Goal: Transaction & Acquisition: Book appointment/travel/reservation

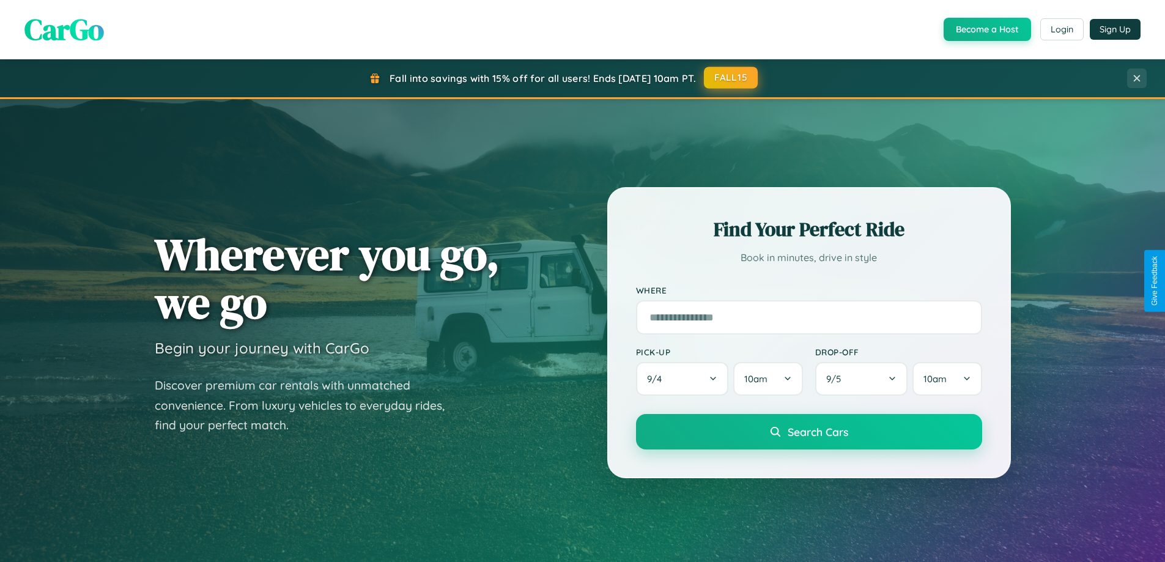
click at [731, 78] on button "FALL15" at bounding box center [731, 78] width 54 height 22
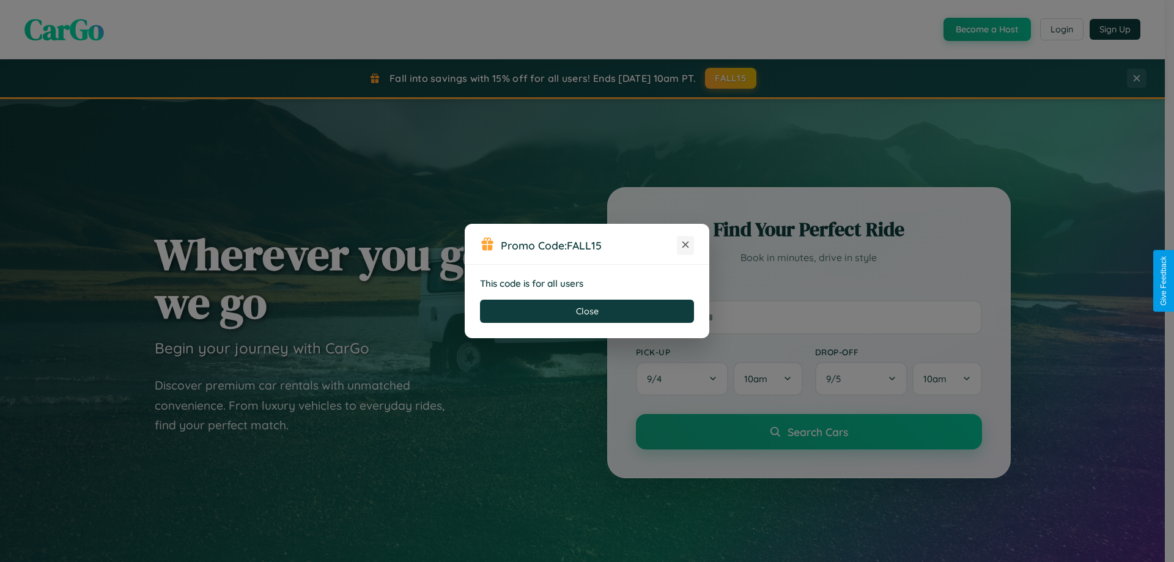
click at [685, 245] on icon at bounding box center [685, 244] width 12 height 12
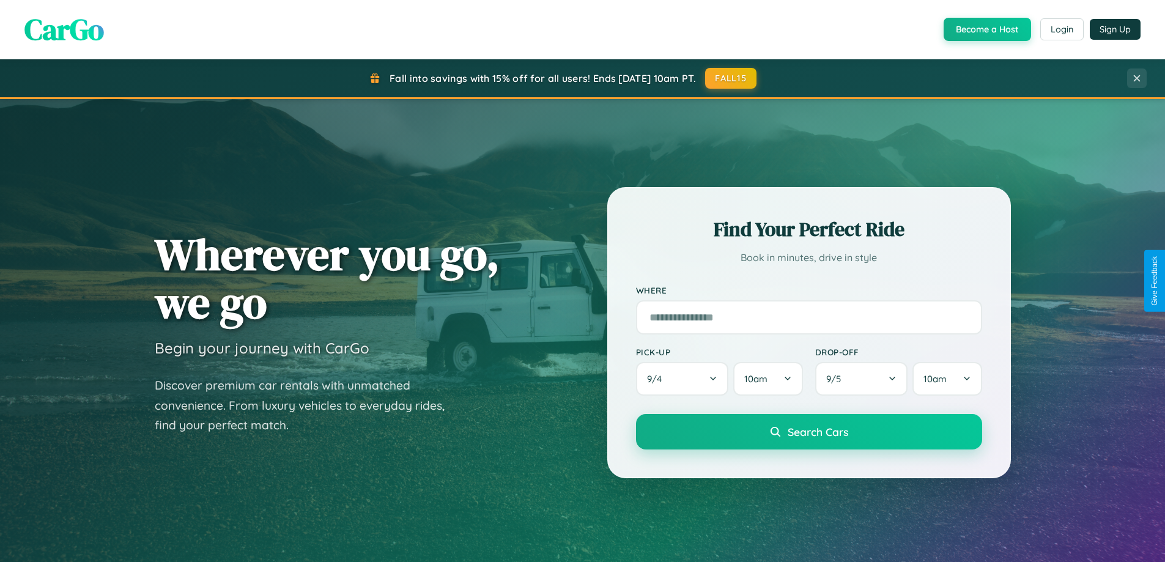
scroll to position [527, 0]
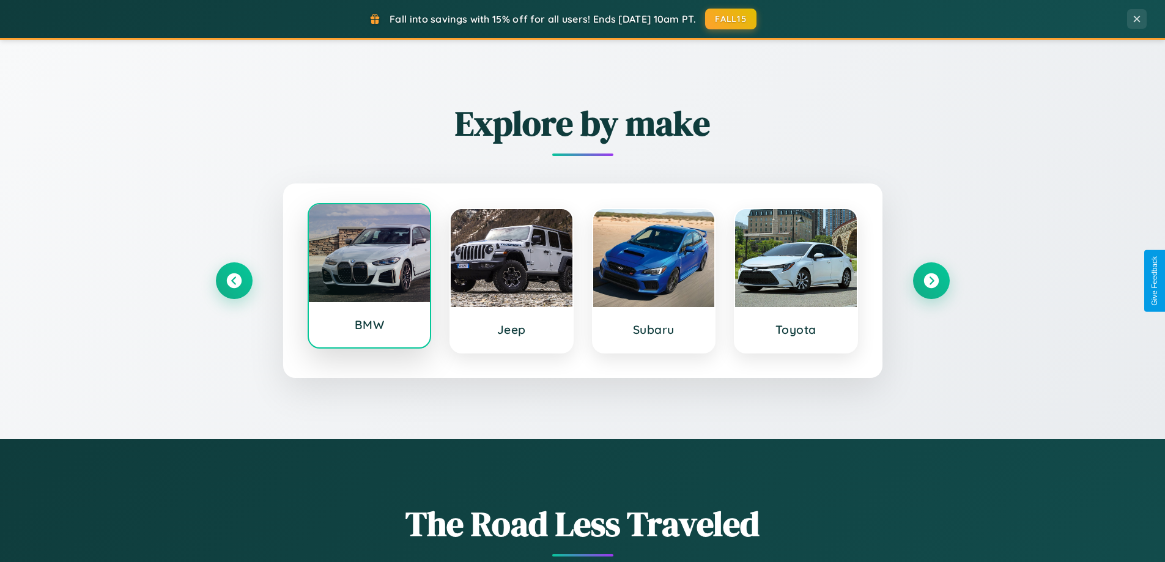
click at [369, 276] on div at bounding box center [370, 253] width 122 height 98
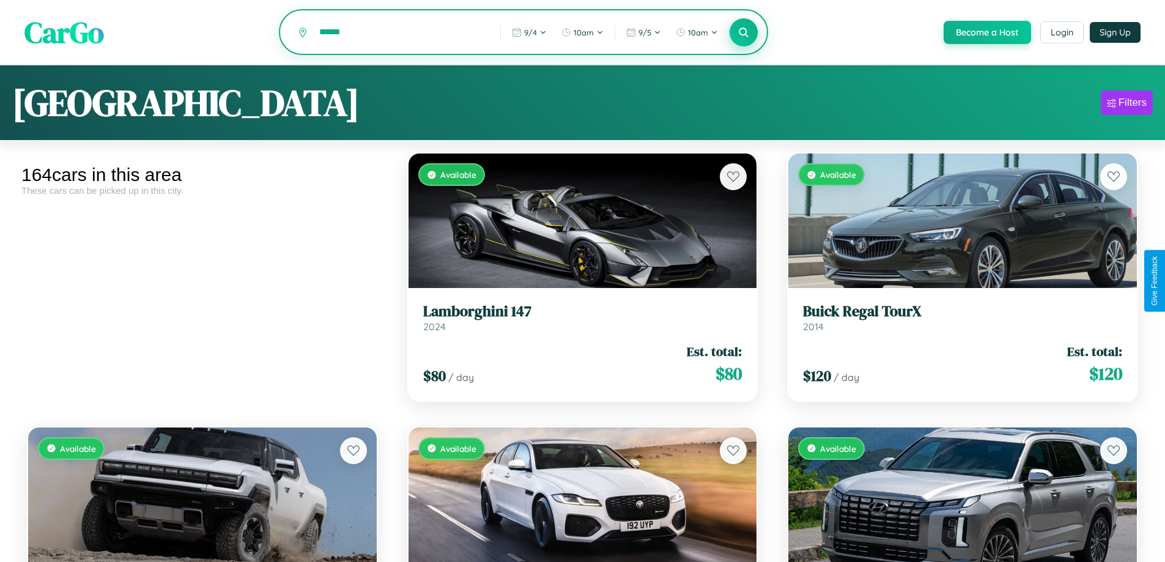
type input "******"
click at [743, 32] on icon at bounding box center [744, 32] width 12 height 12
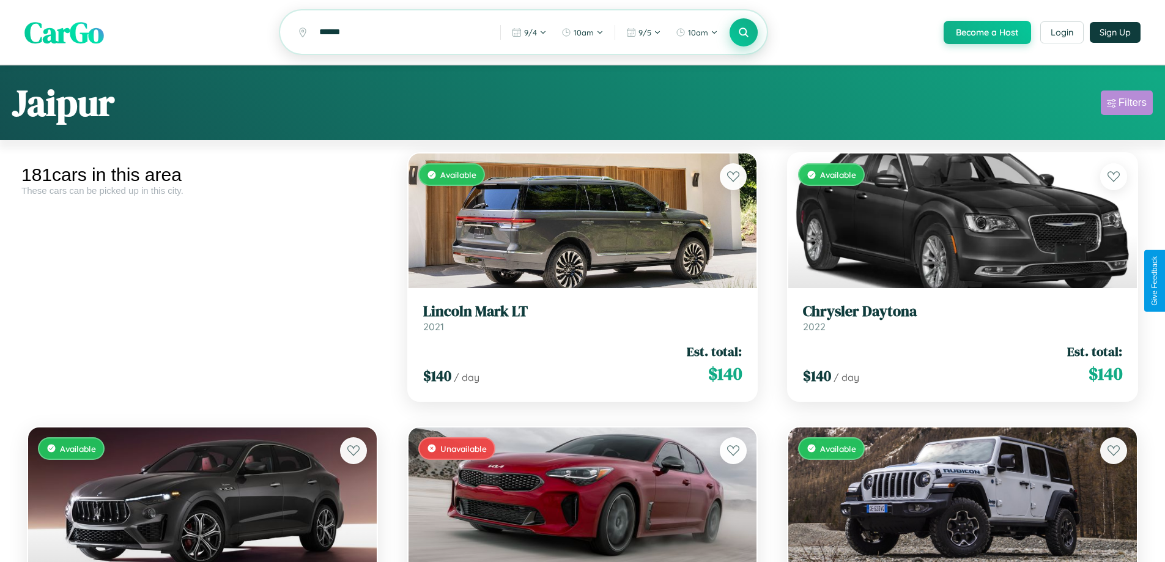
click at [1126, 105] on div "Filters" at bounding box center [1132, 103] width 28 height 12
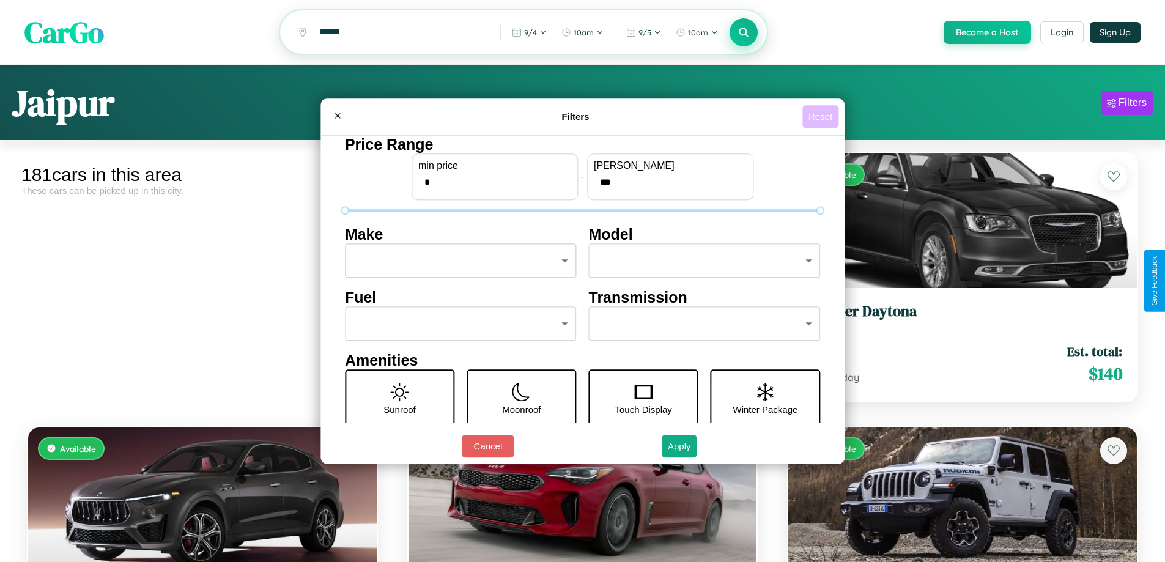
click at [822, 116] on button "Reset" at bounding box center [820, 116] width 36 height 23
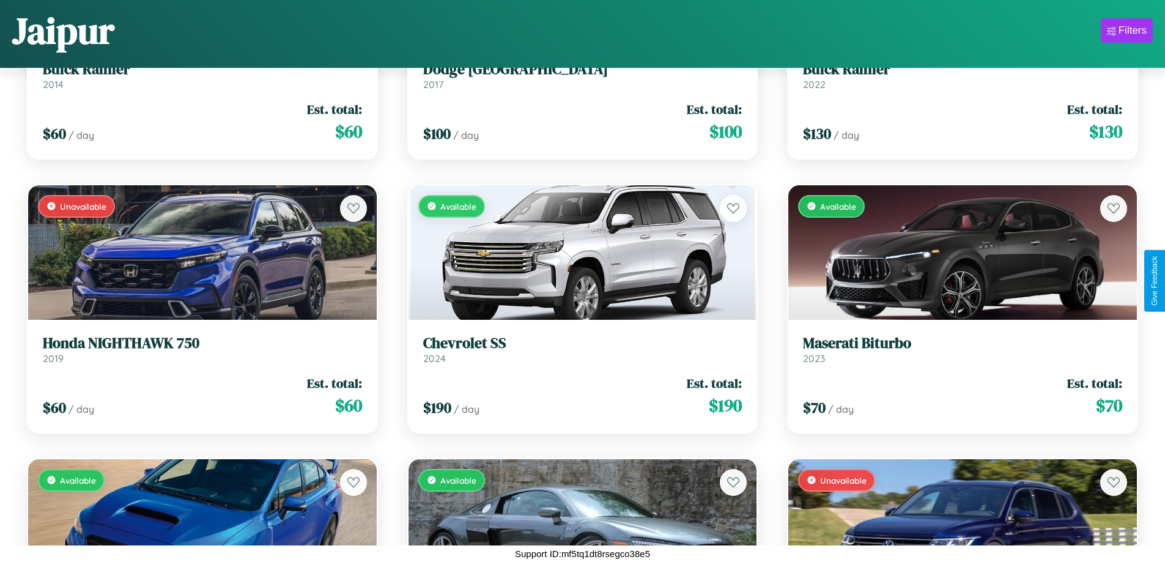
scroll to position [1541, 0]
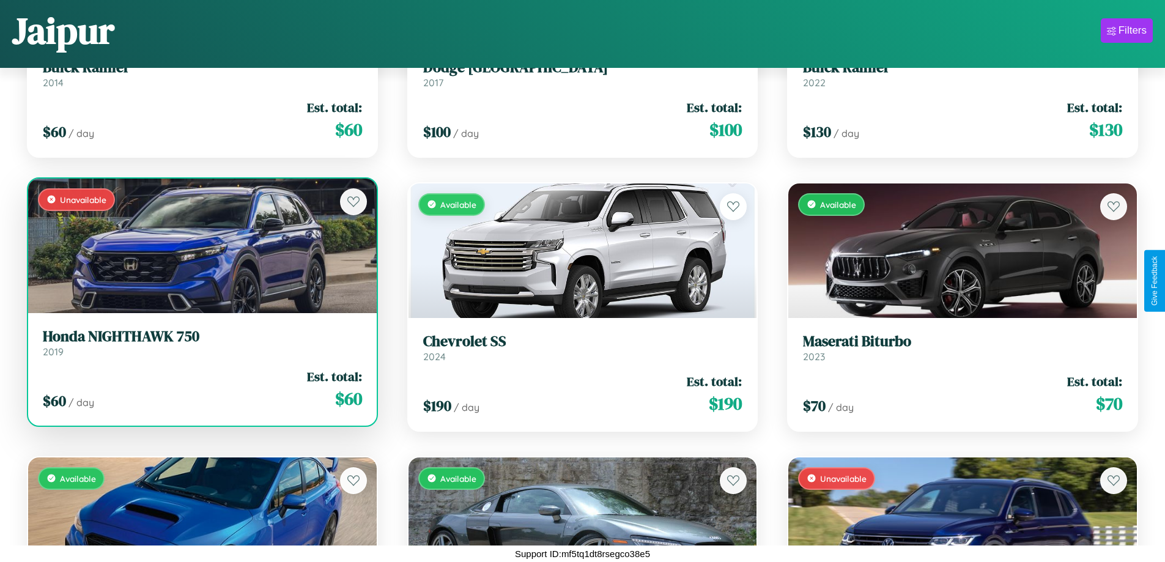
click at [201, 343] on h3 "Honda NIGHTHAWK 750" at bounding box center [202, 337] width 319 height 18
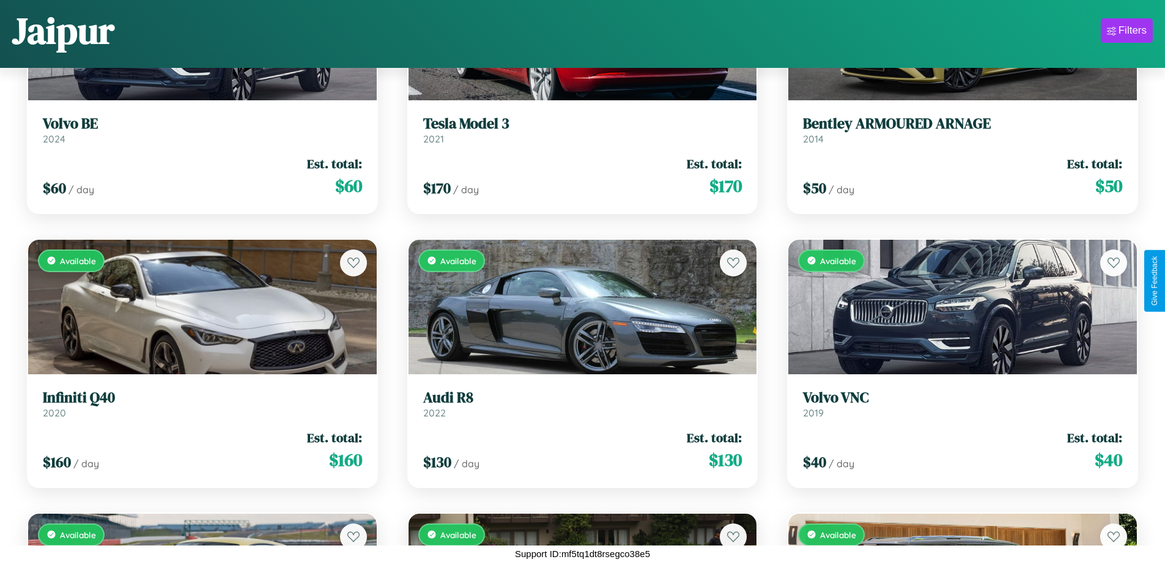
scroll to position [2910, 0]
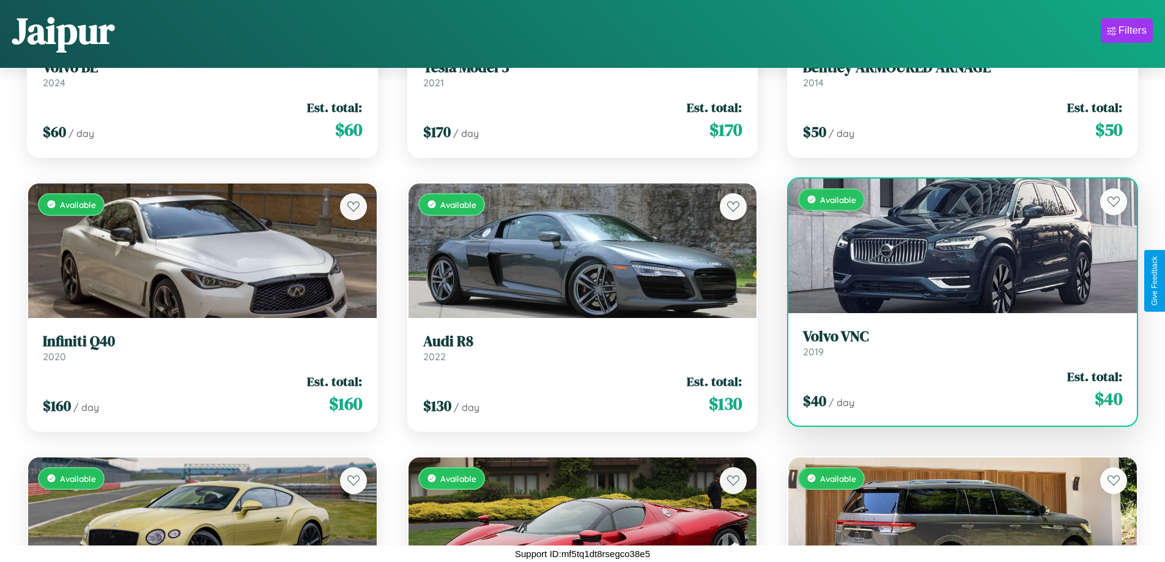
click at [955, 342] on h3 "Volvo VNC" at bounding box center [962, 337] width 319 height 18
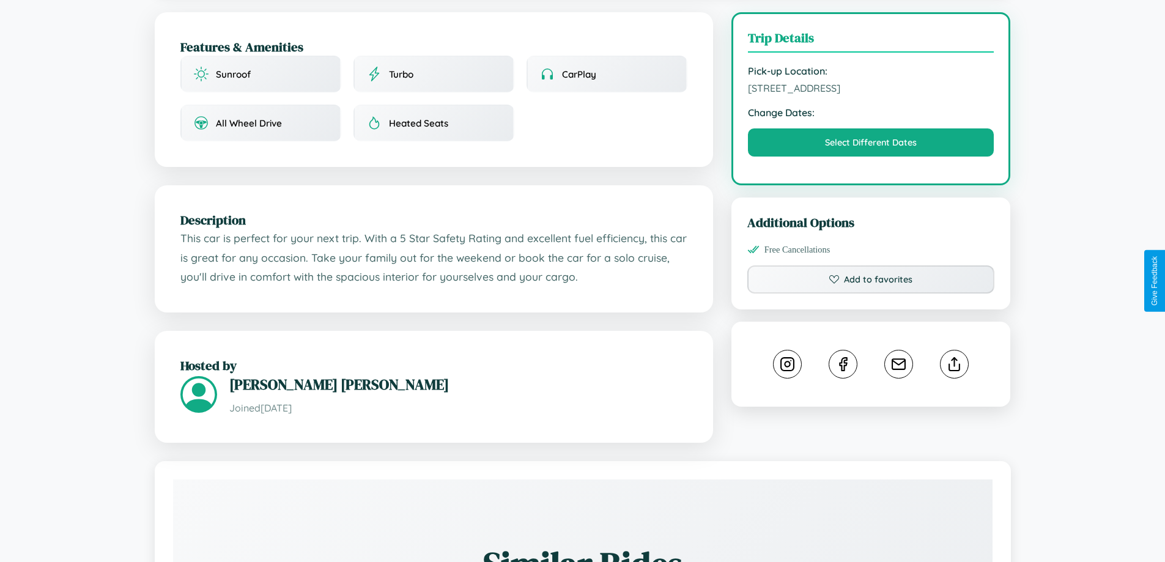
scroll to position [355, 0]
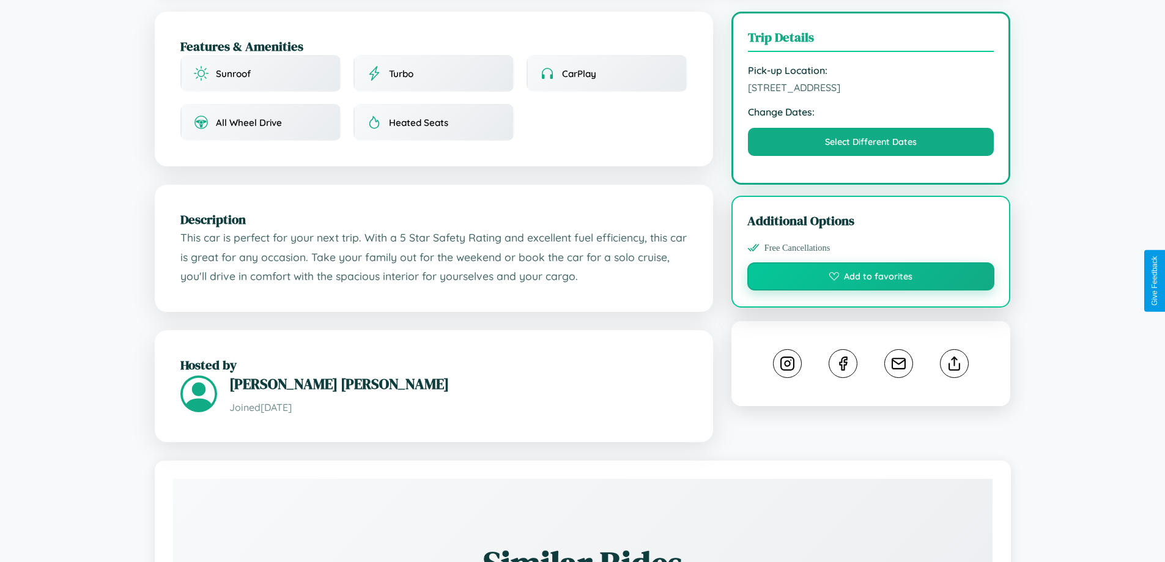
click at [871, 279] on button "Add to favorites" at bounding box center [871, 276] width 248 height 28
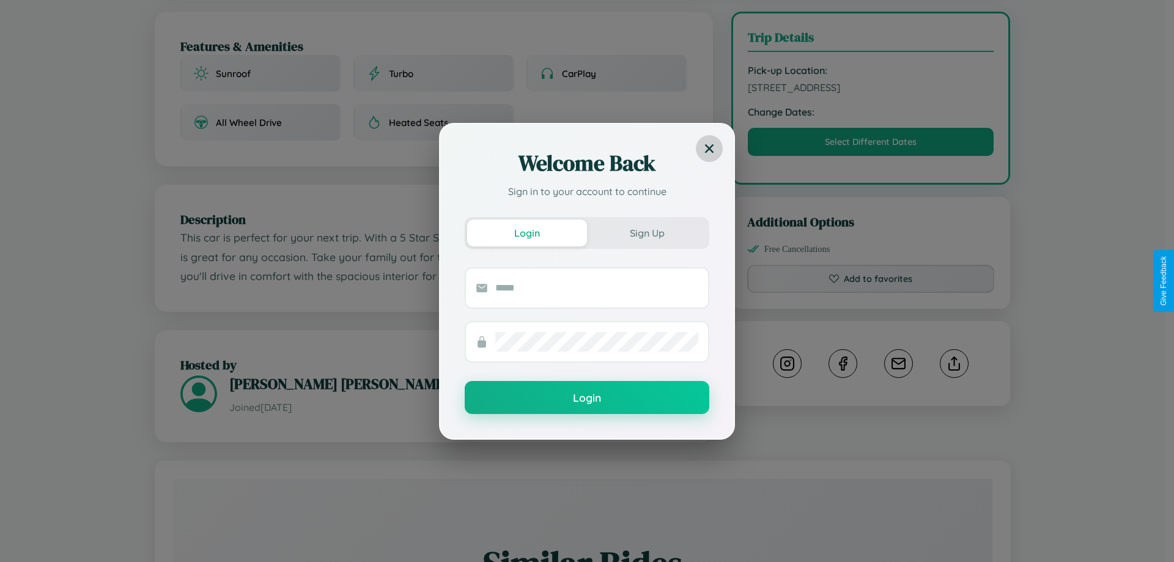
click at [709, 148] on icon at bounding box center [709, 148] width 9 height 9
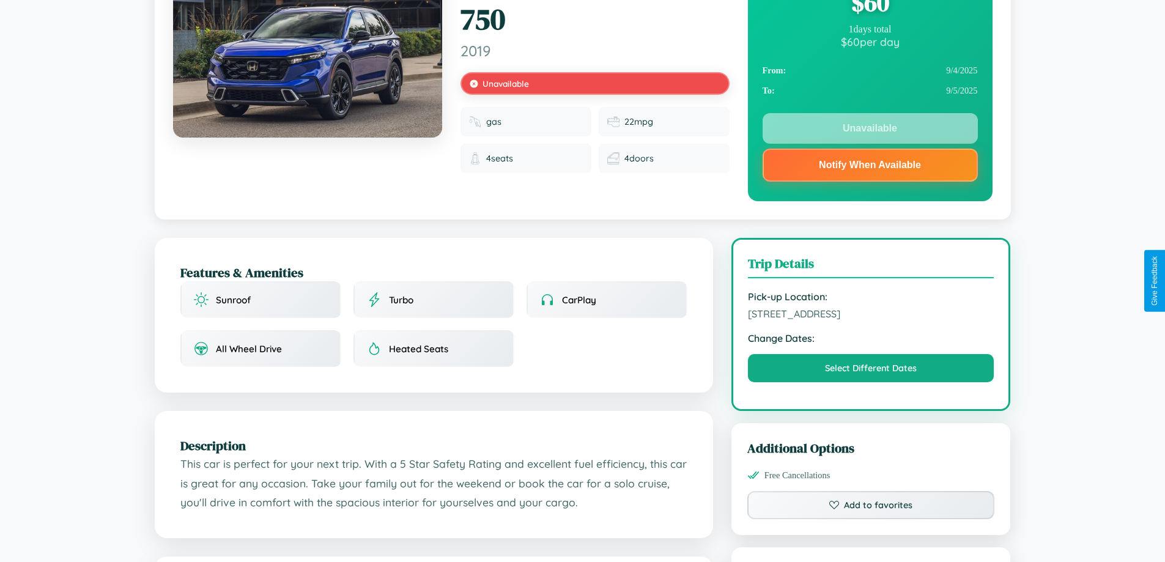
scroll to position [0, 0]
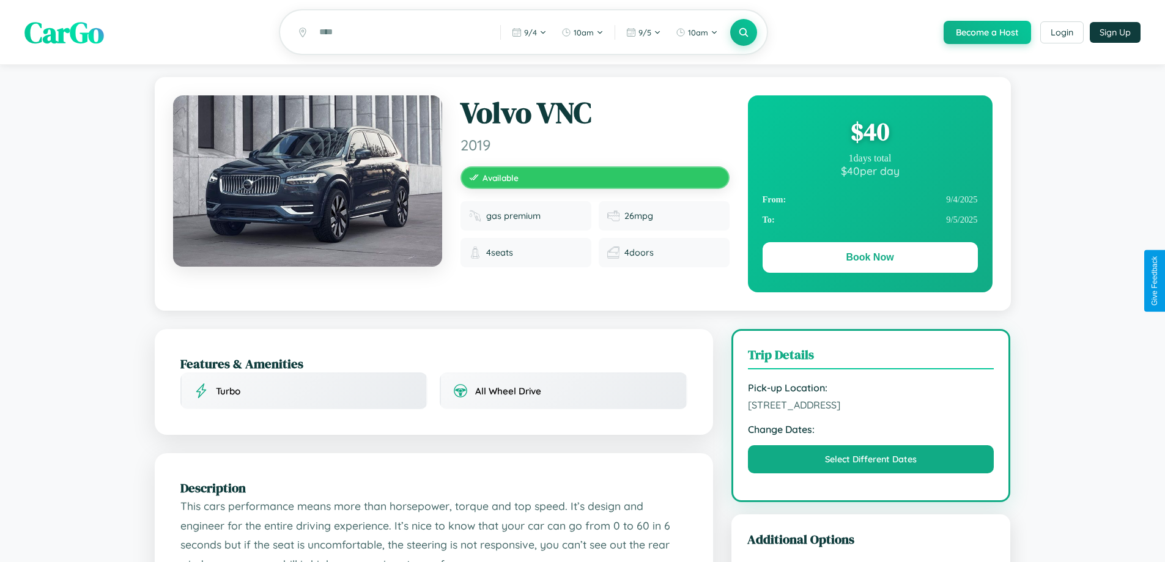
click at [870, 133] on div "$ 40" at bounding box center [870, 131] width 215 height 33
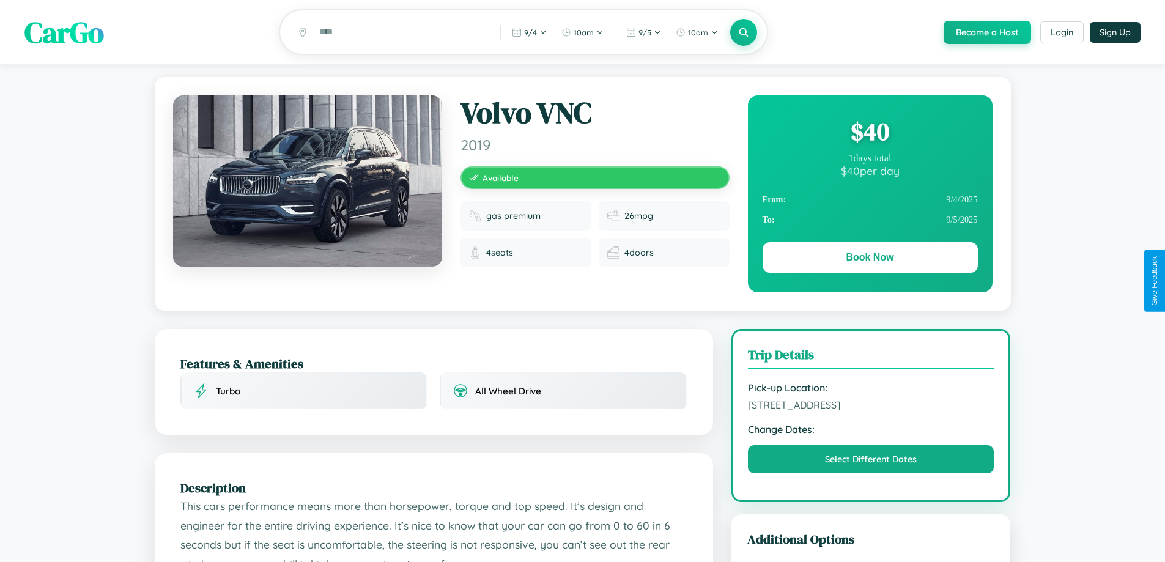
click at [870, 133] on div "$ 40" at bounding box center [870, 131] width 215 height 33
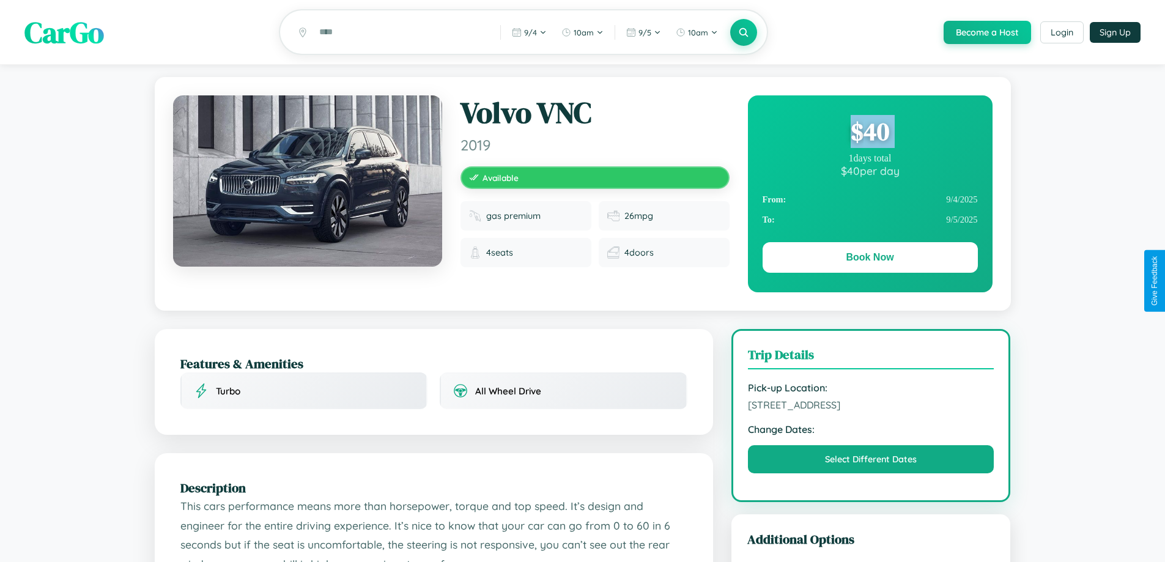
click at [870, 133] on div "$ 40" at bounding box center [870, 131] width 215 height 33
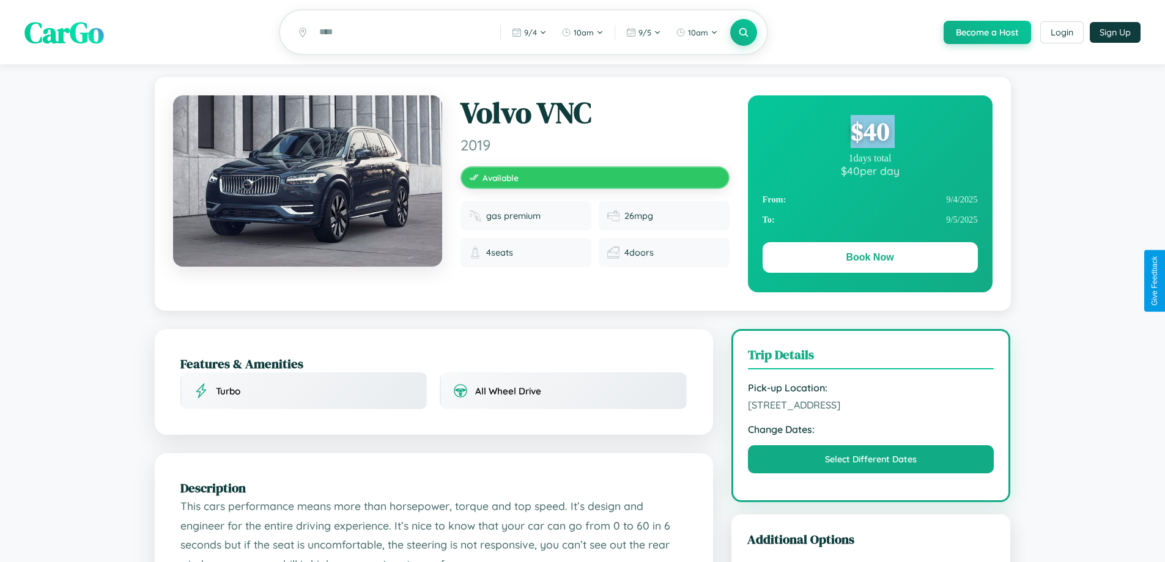
click at [870, 133] on div "$ 40" at bounding box center [870, 131] width 215 height 33
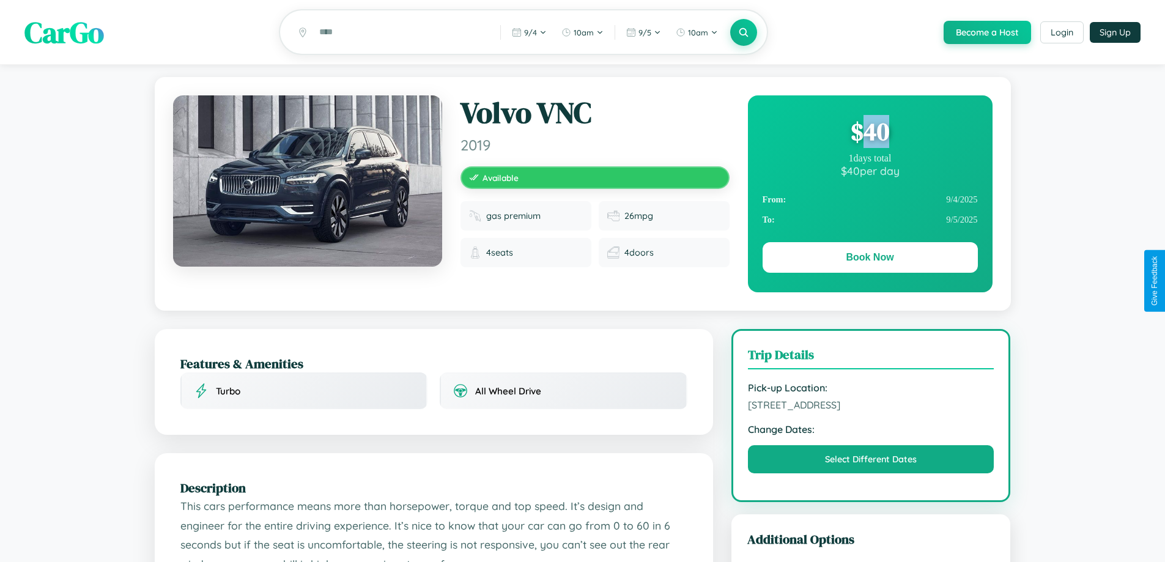
click at [870, 133] on div "$ 40" at bounding box center [870, 131] width 215 height 33
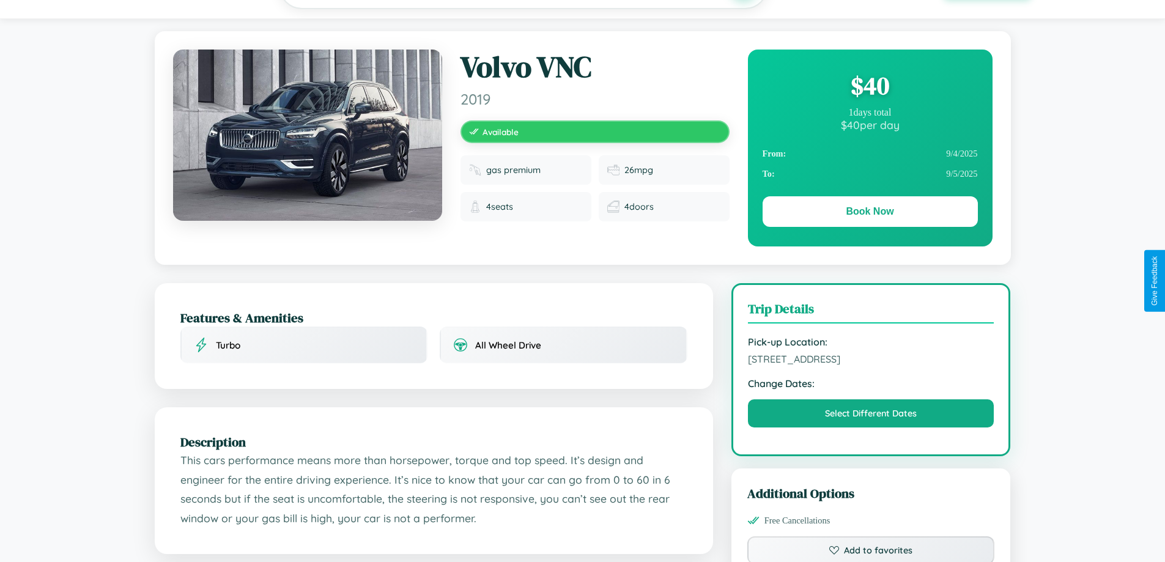
scroll to position [317, 0]
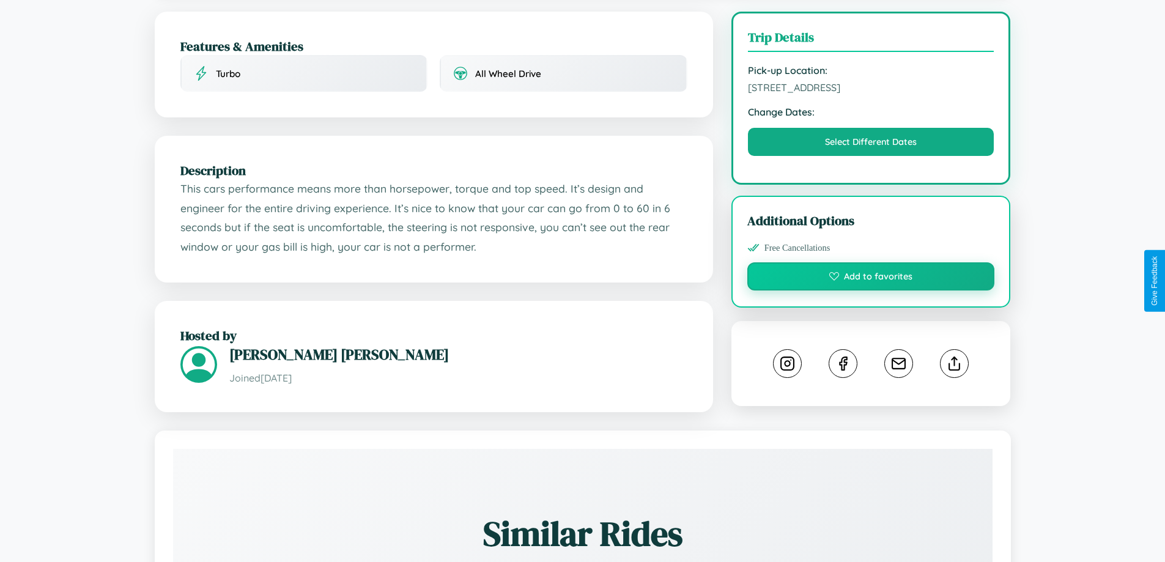
click at [871, 278] on button "Add to favorites" at bounding box center [871, 276] width 248 height 28
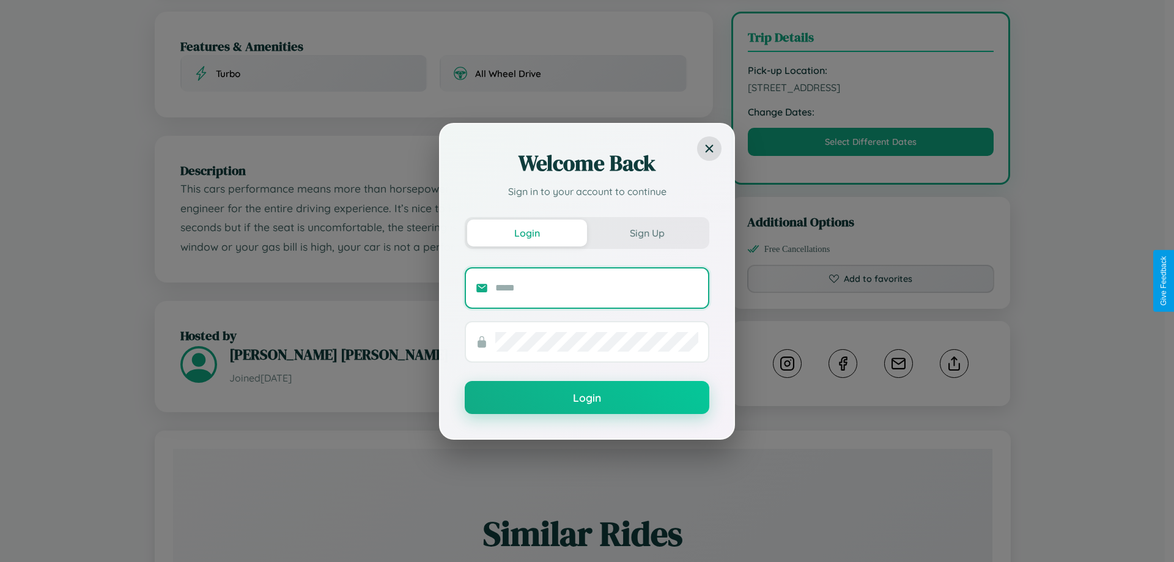
click at [597, 287] on input "text" at bounding box center [596, 288] width 203 height 20
type input "**********"
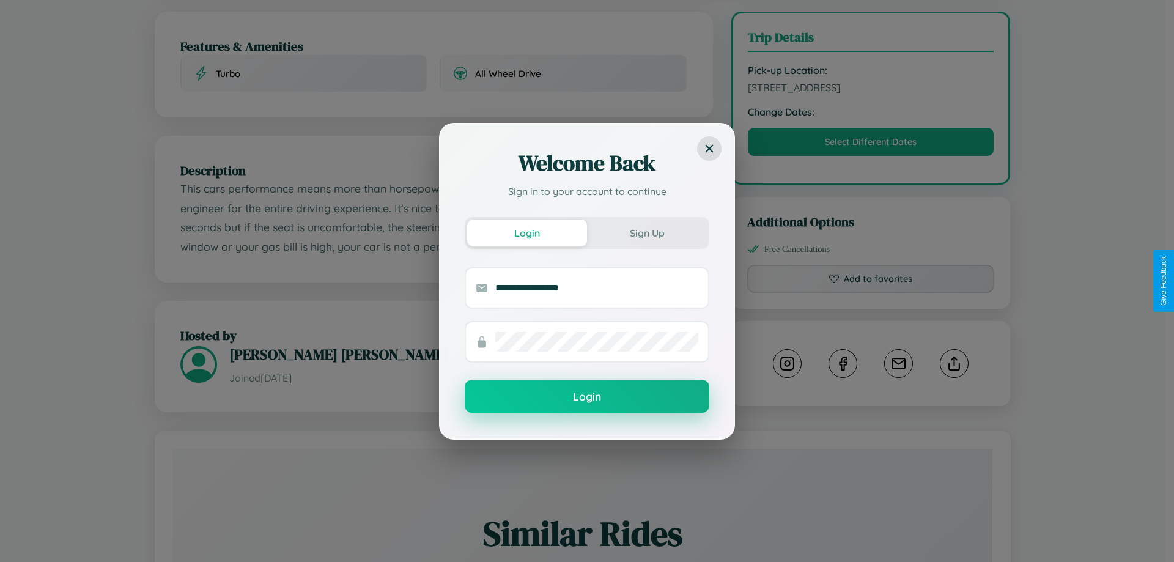
click at [587, 397] on button "Login" at bounding box center [587, 396] width 245 height 33
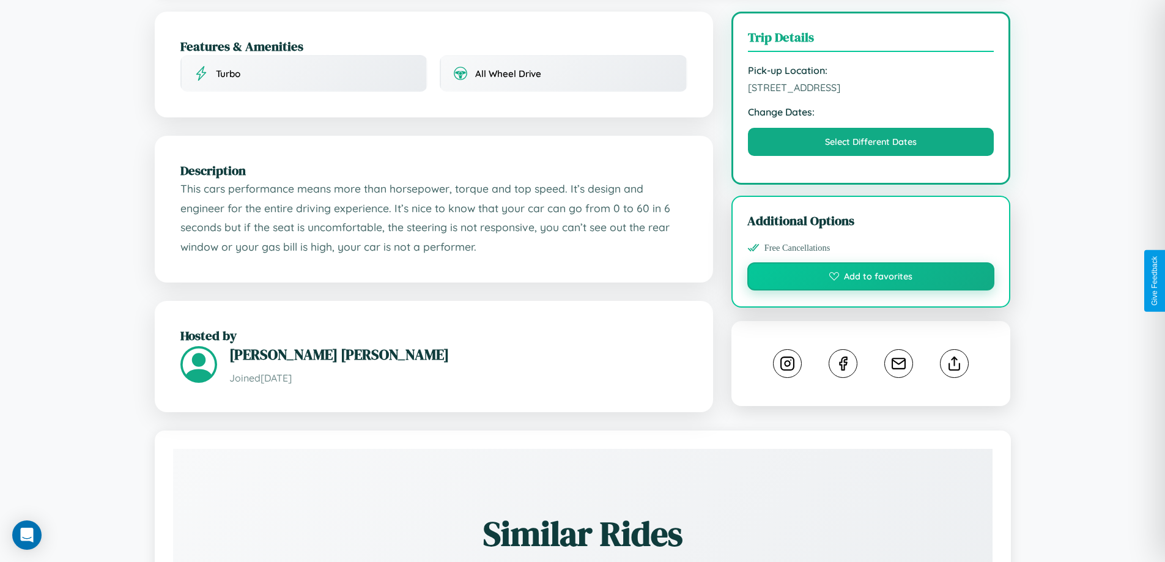
click at [871, 278] on button "Add to favorites" at bounding box center [871, 276] width 248 height 28
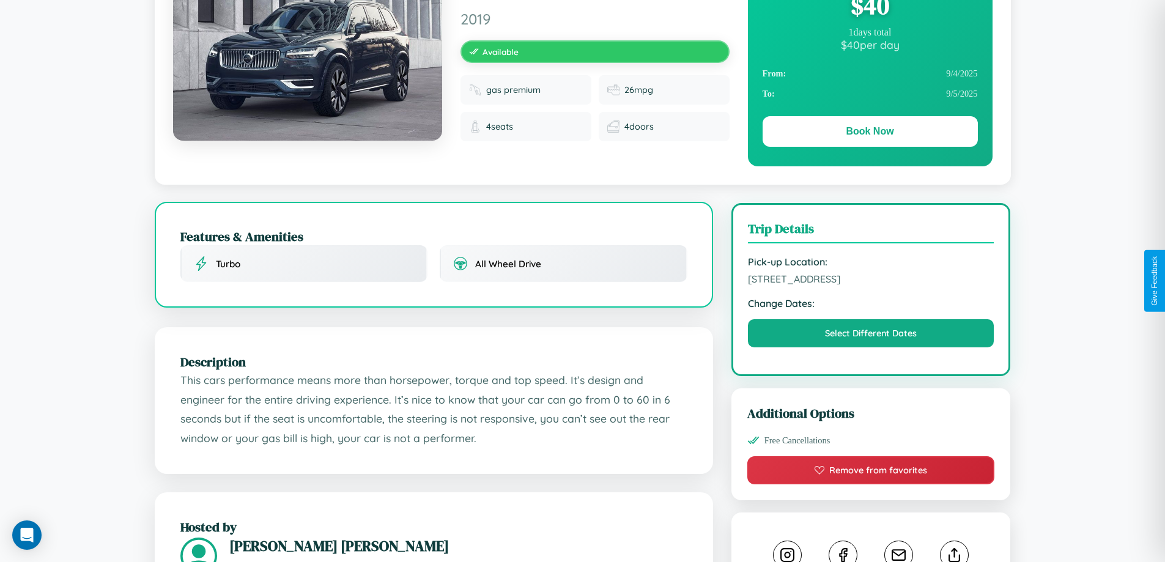
scroll to position [125, 0]
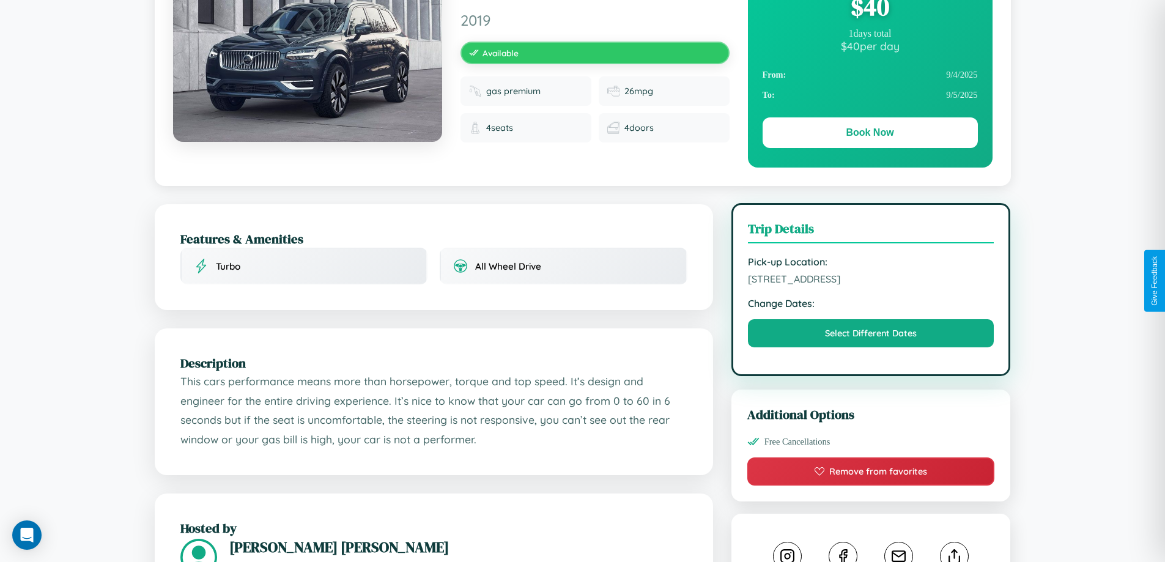
click at [871, 281] on span "2106 Market Street Jaipur Rajasthan 47491 India" at bounding box center [871, 279] width 246 height 12
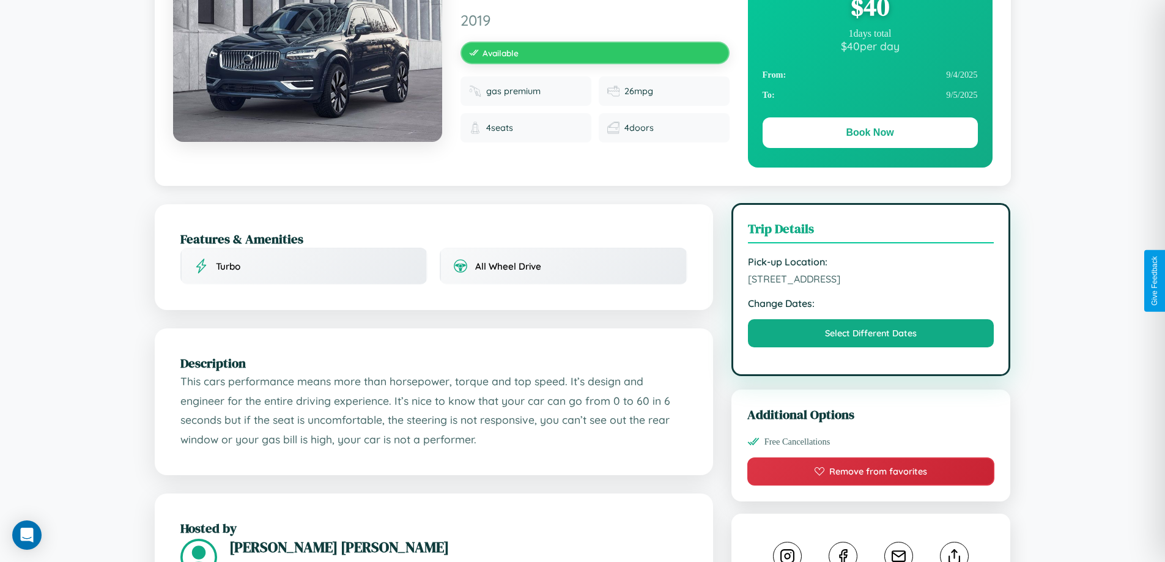
click at [871, 281] on span "2106 Market Street Jaipur Rajasthan 47491 India" at bounding box center [871, 279] width 246 height 12
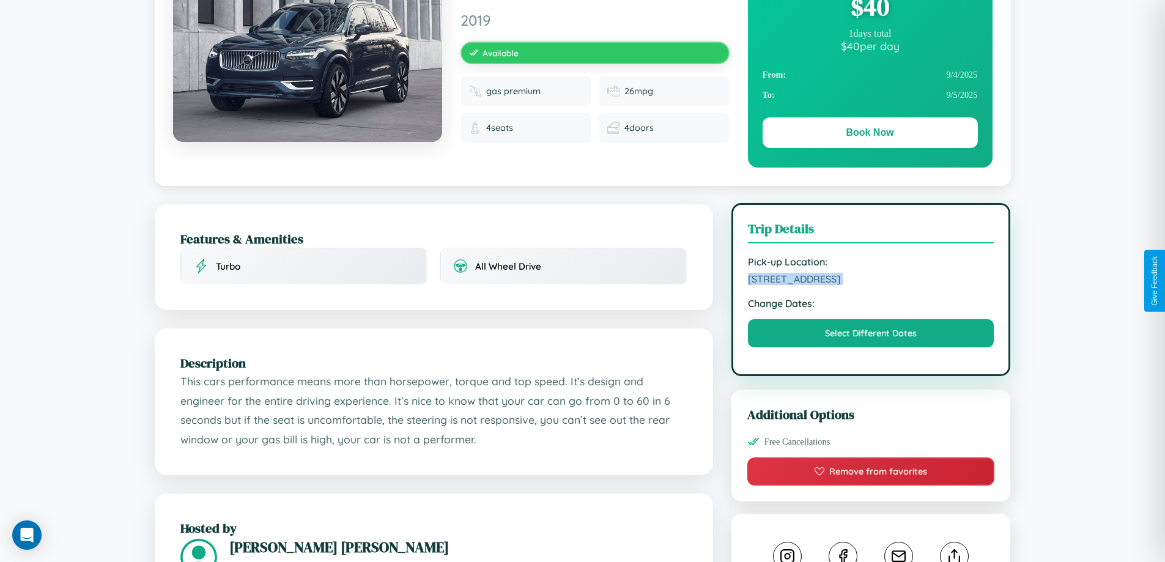
click at [871, 281] on span "2106 Market Street Jaipur Rajasthan 47491 India" at bounding box center [871, 279] width 246 height 12
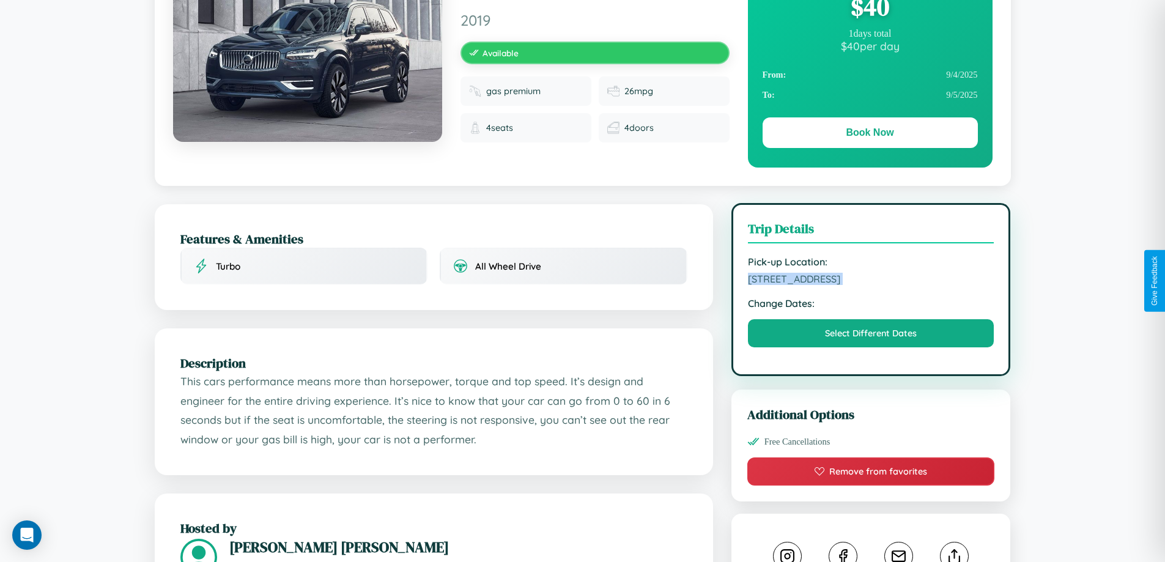
click at [871, 281] on span "2106 Market Street Jaipur Rajasthan 47491 India" at bounding box center [871, 279] width 246 height 12
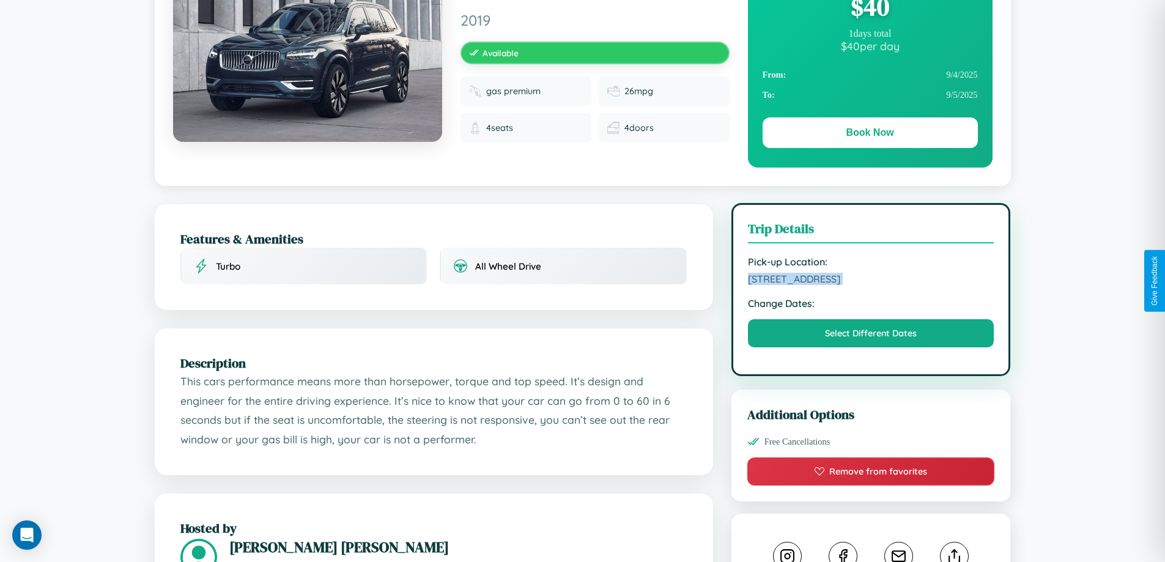
click at [871, 281] on span "2106 Market Street Jaipur Rajasthan 47491 India" at bounding box center [871, 279] width 246 height 12
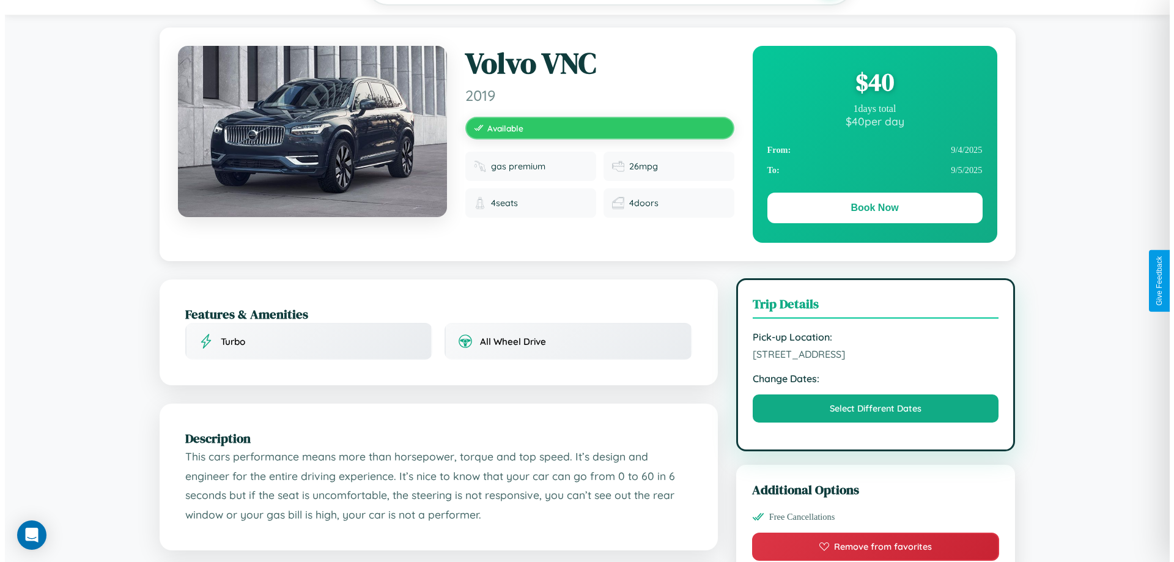
scroll to position [0, 0]
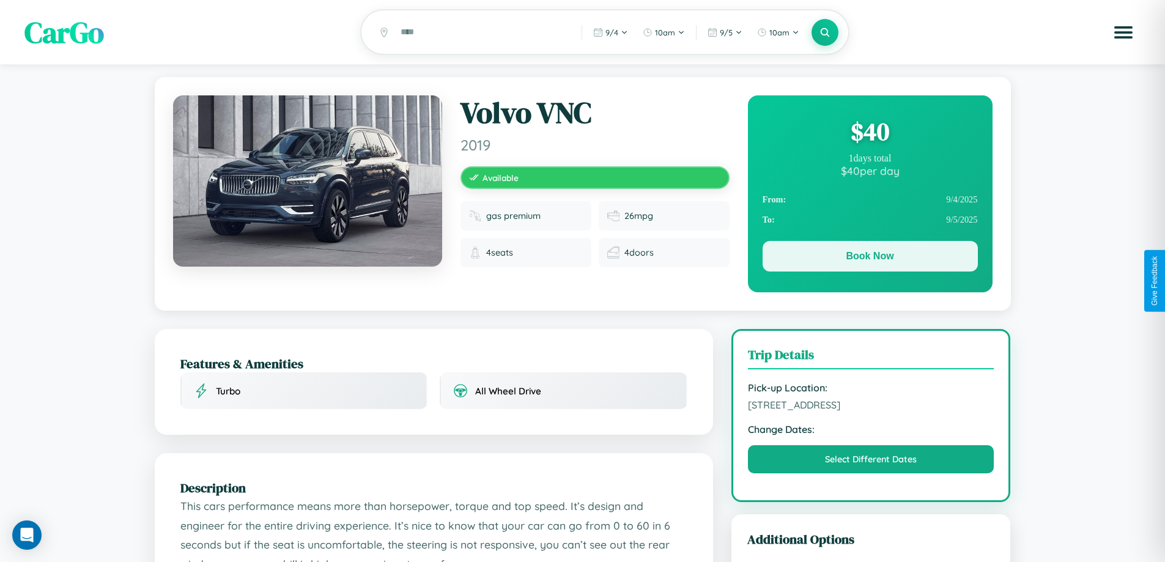
click at [870, 258] on button "Book Now" at bounding box center [870, 256] width 215 height 31
